Goal: Check status: Check status

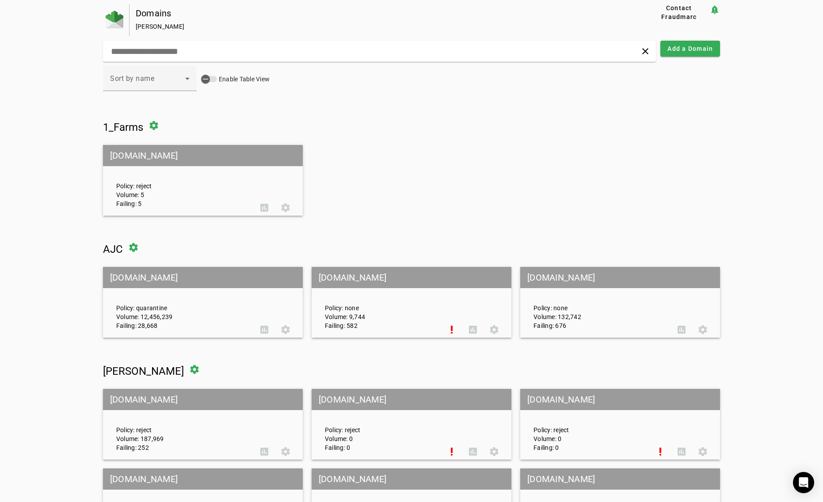
scroll to position [133, 0]
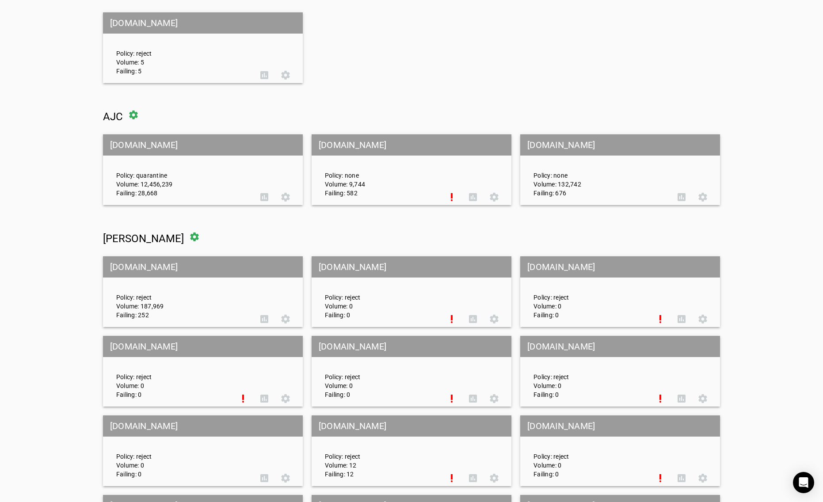
click at [126, 145] on mat-grid-tile-header "[DOMAIN_NAME]" at bounding box center [203, 144] width 200 height 21
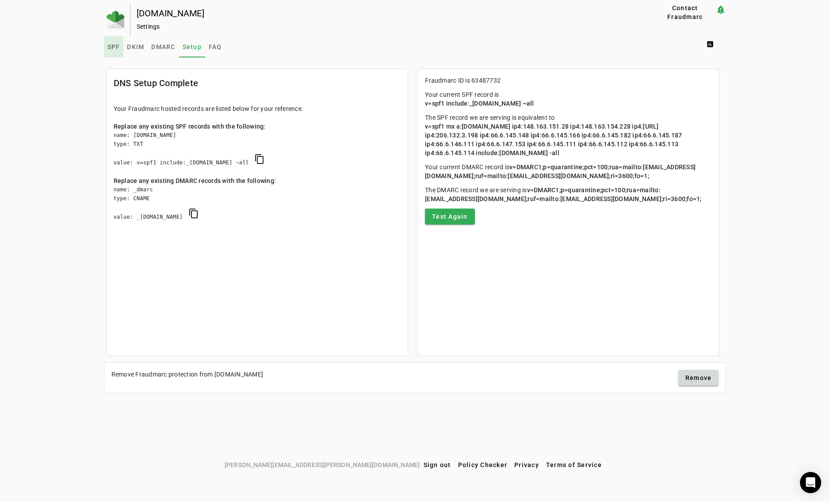
click at [110, 49] on span "SPF" at bounding box center [113, 47] width 13 height 6
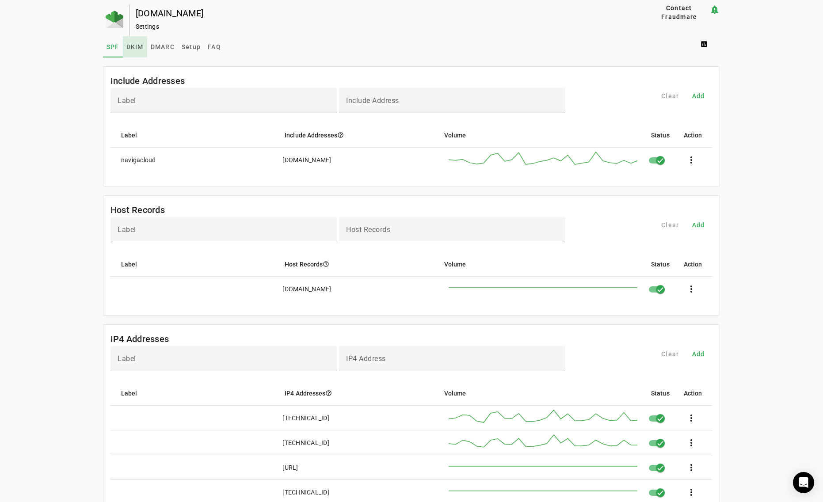
click at [128, 47] on span "DKIM" at bounding box center [134, 47] width 17 height 6
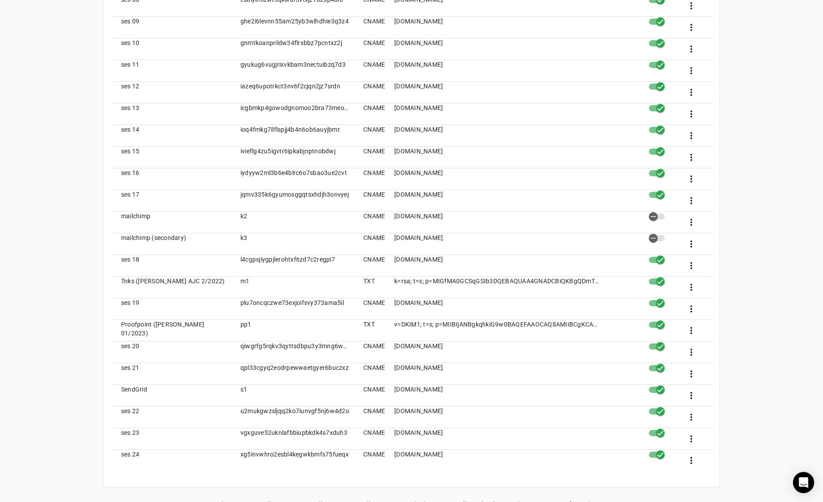
scroll to position [498, 0]
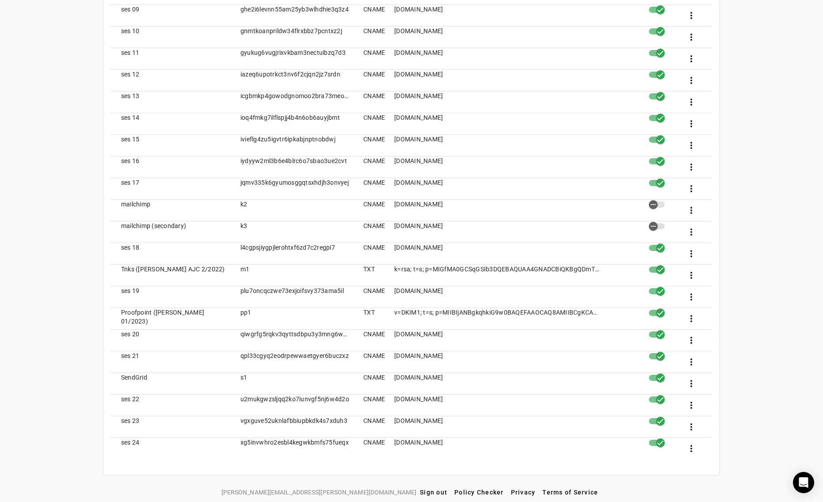
click at [128, 444] on mat-cell "ses 24" at bounding box center [172, 448] width 123 height 21
click at [257, 440] on mat-cell "xg5invwhro2esbl4kegwkbmfs75fueqx" at bounding box center [294, 448] width 123 height 21
click at [346, 442] on mat-cell "xg5invwhro2esbl4kegwkbmfs75fueqx" at bounding box center [294, 448] width 123 height 21
drag, startPoint x: 348, startPoint y: 441, endPoint x: 241, endPoint y: 443, distance: 107.9
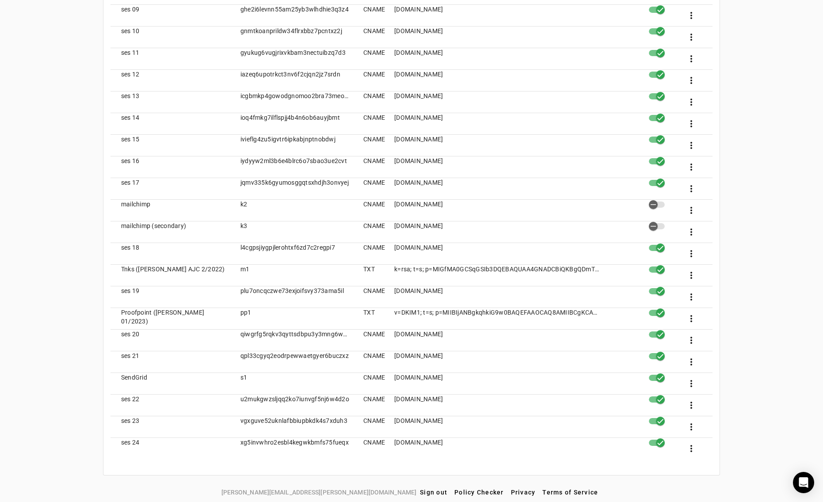
click at [241, 443] on mat-cell "xg5invwhro2esbl4kegwkbmfs75fueqx" at bounding box center [294, 448] width 123 height 21
copy mat-cell "xg5invwhro2esbl4kegwkbmfs75fueqx"
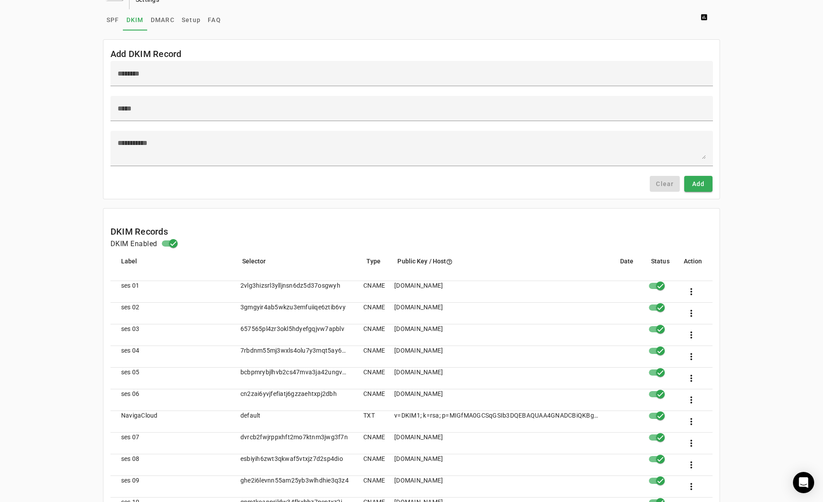
scroll to position [0, 0]
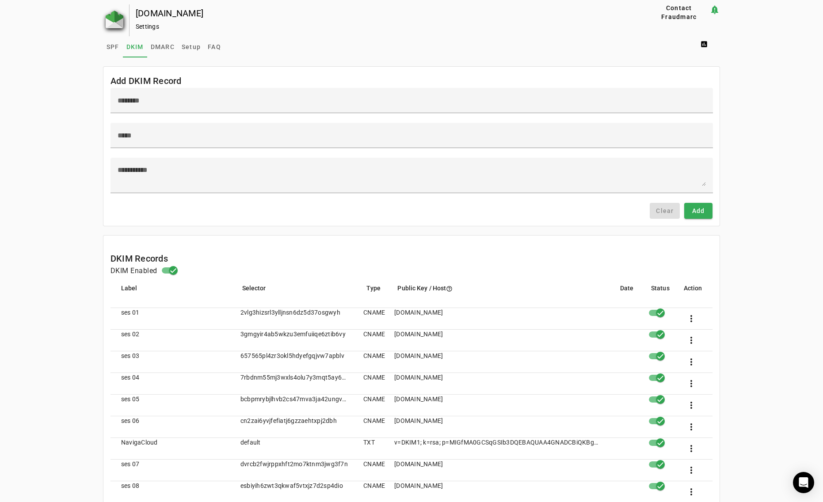
click at [116, 19] on img at bounding box center [115, 20] width 18 height 18
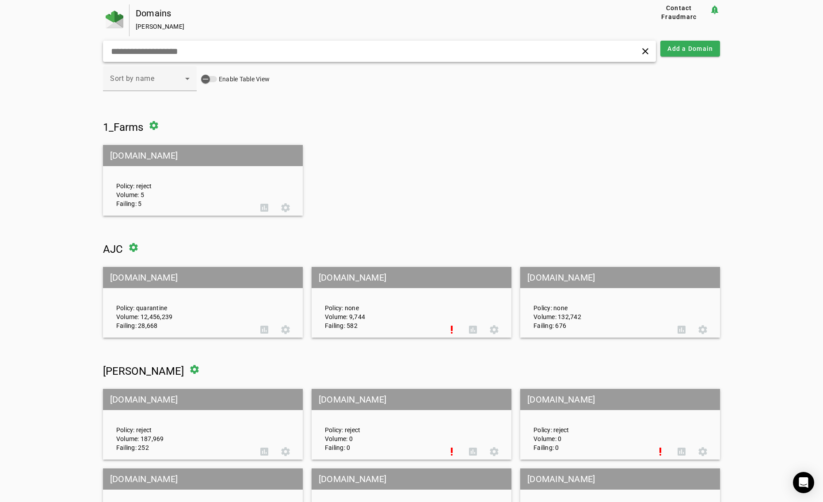
click at [198, 52] on input "text" at bounding box center [262, 51] width 304 height 11
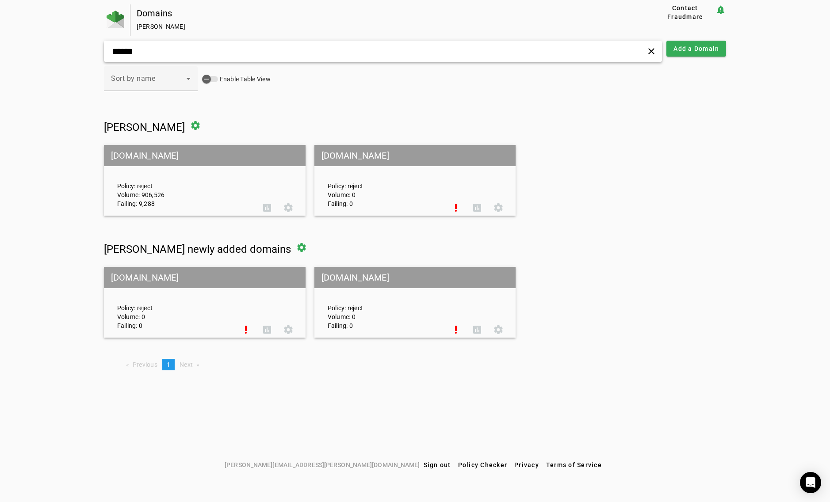
type input "******"
click at [124, 153] on mat-grid-tile-header "[DOMAIN_NAME]" at bounding box center [205, 155] width 202 height 21
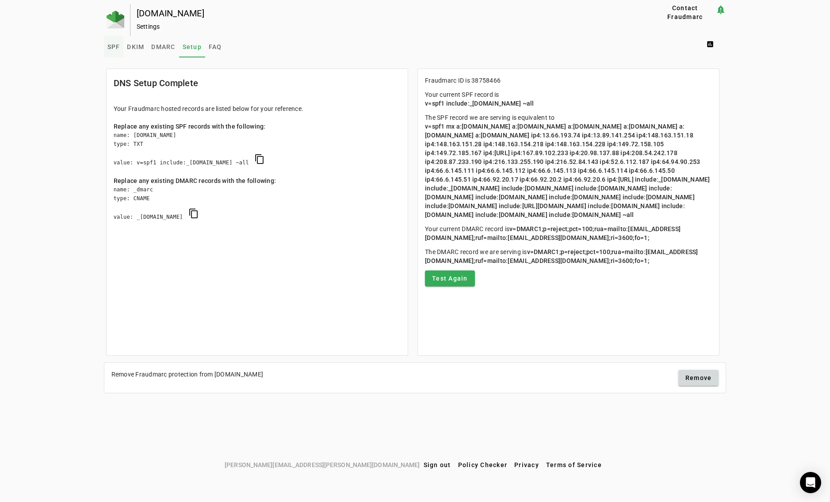
click at [113, 45] on span "SPF" at bounding box center [113, 47] width 13 height 6
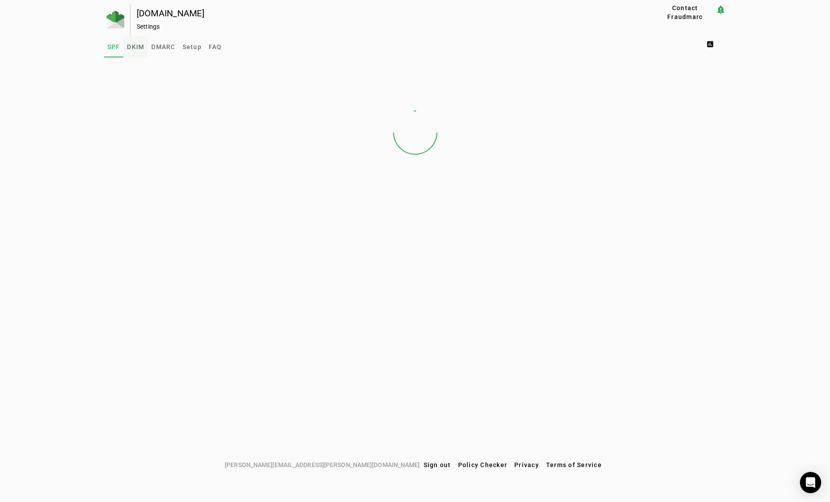
click at [140, 44] on span "DKIM" at bounding box center [135, 47] width 17 height 6
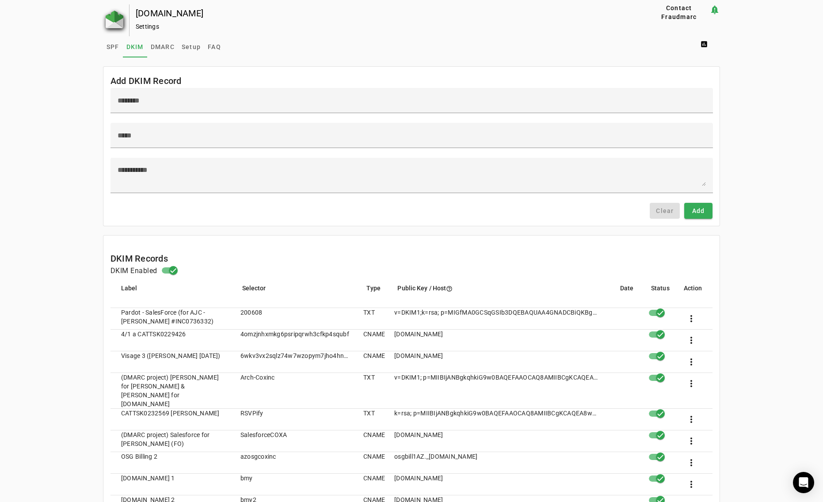
click at [111, 24] on img at bounding box center [115, 20] width 18 height 18
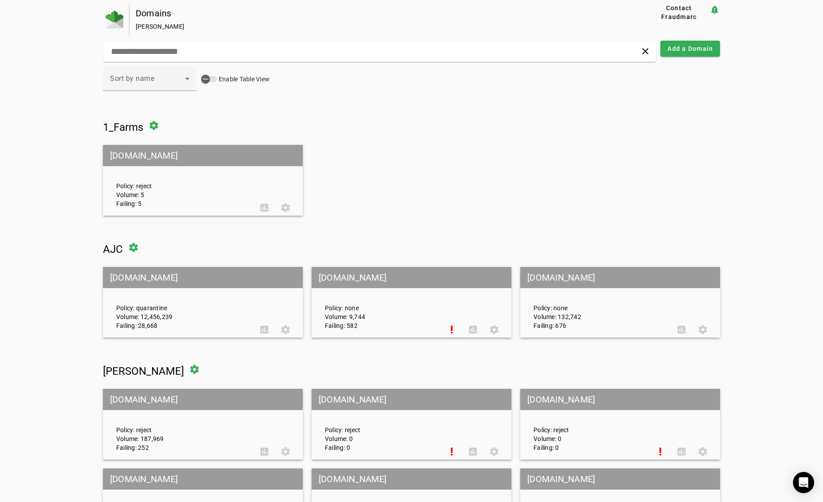
click at [125, 279] on mat-grid-tile-header "[DOMAIN_NAME]" at bounding box center [203, 277] width 200 height 21
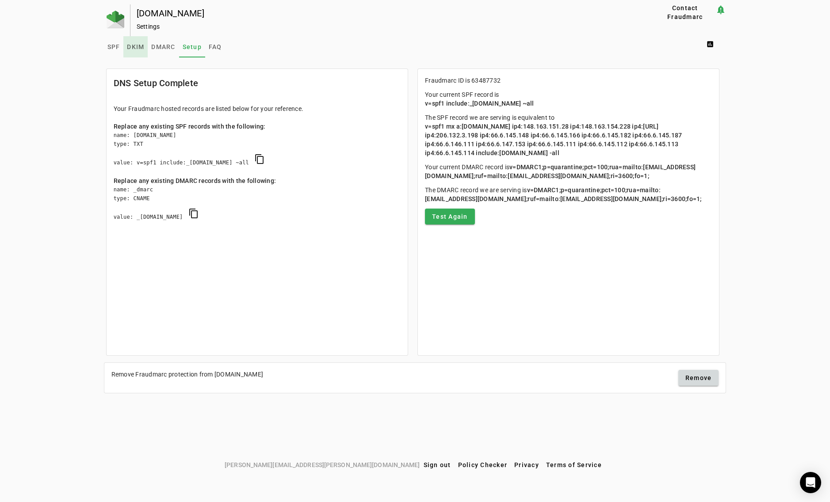
click at [136, 41] on span "DKIM" at bounding box center [135, 46] width 17 height 21
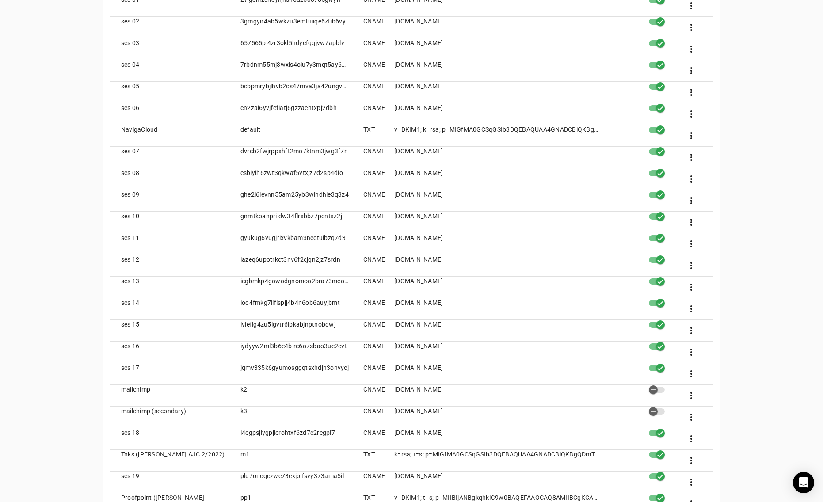
scroll to position [233, 0]
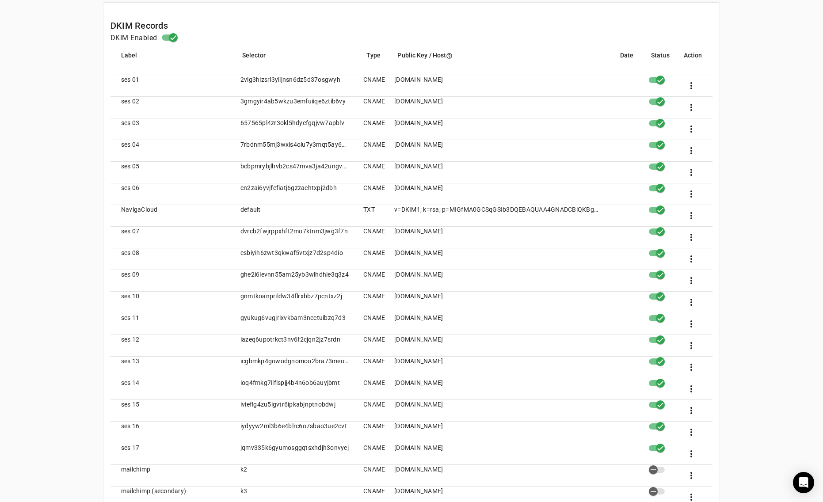
drag, startPoint x: 264, startPoint y: 208, endPoint x: 235, endPoint y: 207, distance: 28.8
click at [235, 207] on mat-cell "default" at bounding box center [294, 216] width 123 height 22
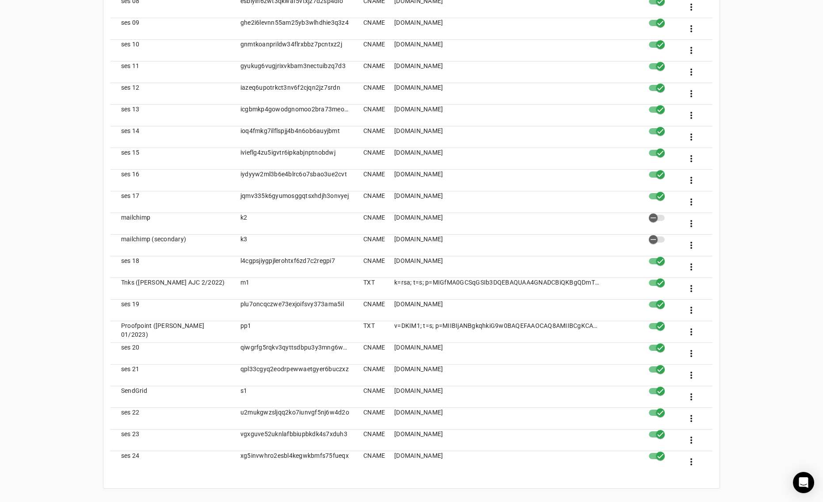
scroll to position [498, 0]
